Goal: Task Accomplishment & Management: Use online tool/utility

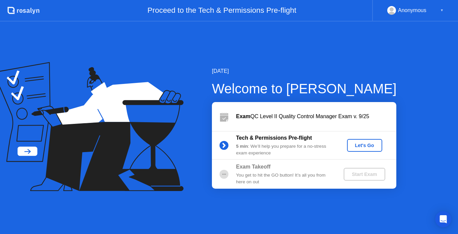
click at [361, 142] on div "Let's Go" at bounding box center [365, 144] width 30 height 5
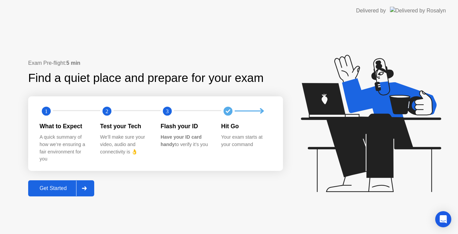
click at [49, 190] on div "Get Started" at bounding box center [53, 188] width 46 height 6
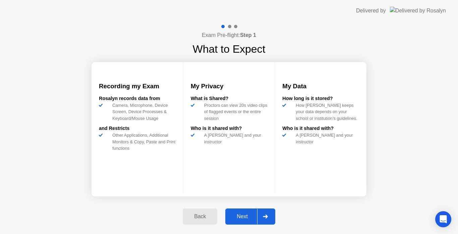
click at [252, 221] on button "Next" at bounding box center [250, 216] width 50 height 16
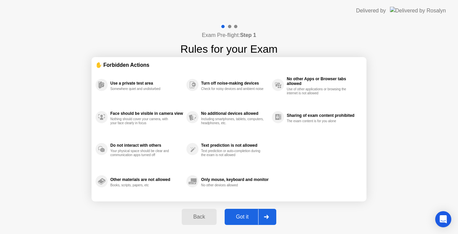
click at [240, 216] on div "Got it" at bounding box center [243, 217] width 32 height 6
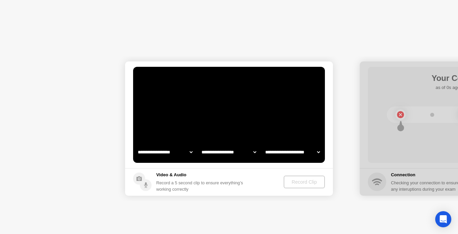
select select "**********"
select select "*******"
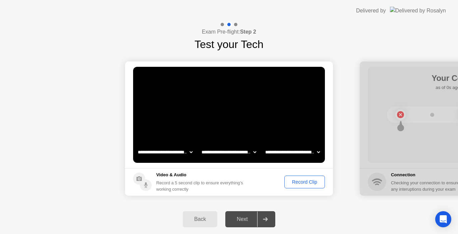
click at [292, 182] on div "Record Clip" at bounding box center [305, 181] width 36 height 5
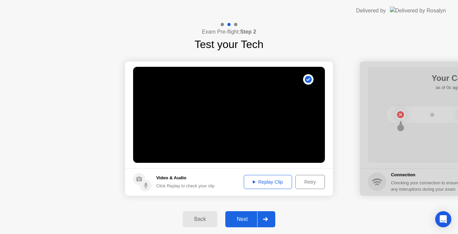
click at [267, 178] on button "Replay Clip" at bounding box center [268, 182] width 48 height 14
click at [301, 183] on div "Retry" at bounding box center [310, 181] width 25 height 5
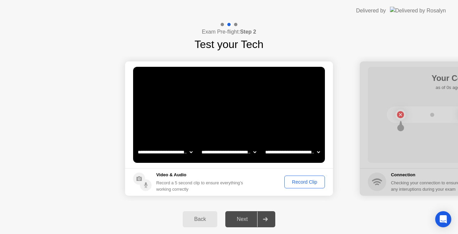
click at [296, 182] on div "Record Clip" at bounding box center [305, 181] width 36 height 5
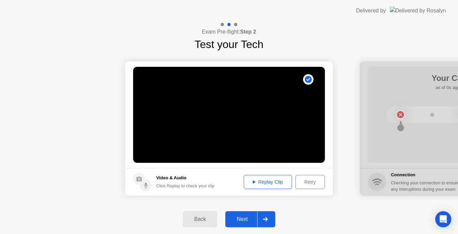
click at [276, 180] on div "Replay Clip" at bounding box center [268, 181] width 44 height 5
click at [245, 212] on button "Next" at bounding box center [250, 219] width 50 height 16
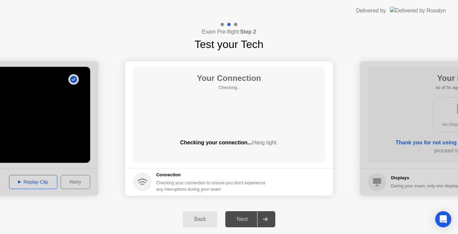
click at [178, 52] on div "**********" at bounding box center [229, 127] width 458 height 212
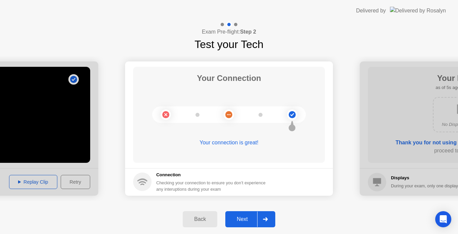
click at [241, 221] on div "Next" at bounding box center [242, 219] width 30 height 6
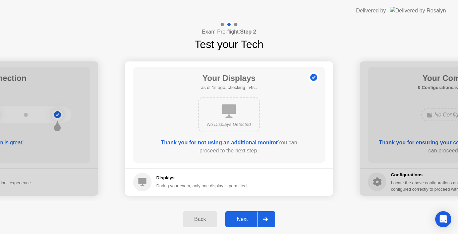
click at [240, 214] on button "Next" at bounding box center [250, 219] width 50 height 16
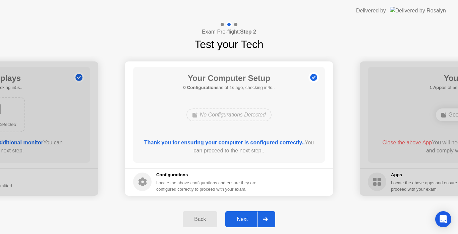
click at [240, 214] on button "Next" at bounding box center [250, 219] width 50 height 16
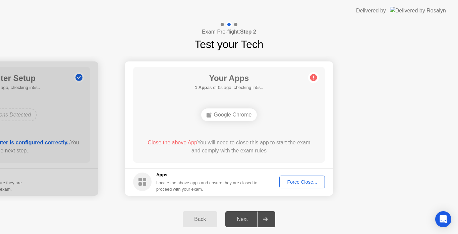
click at [295, 185] on button "Force Close..." at bounding box center [302, 181] width 46 height 13
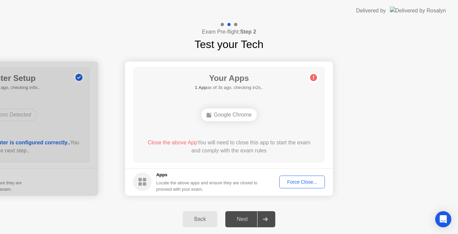
click at [295, 182] on div "Force Close..." at bounding box center [302, 181] width 41 height 5
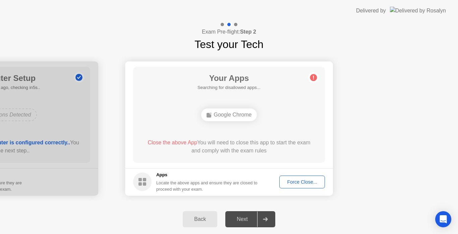
click at [288, 182] on div "Force Close..." at bounding box center [302, 181] width 41 height 5
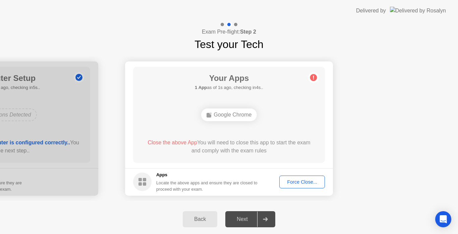
click at [293, 182] on div "Force Close..." at bounding box center [302, 181] width 41 height 5
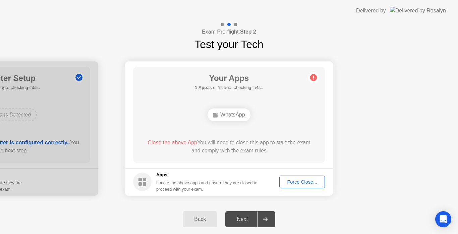
click at [223, 113] on div "WhatsApp" at bounding box center [229, 114] width 43 height 13
click at [306, 182] on div "Force Close..." at bounding box center [302, 181] width 41 height 5
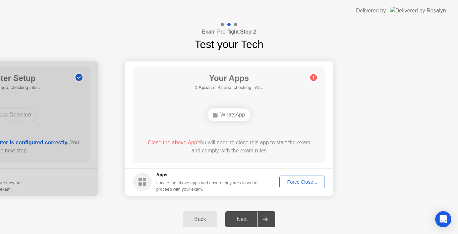
click at [311, 183] on div "Force Close..." at bounding box center [302, 181] width 41 height 5
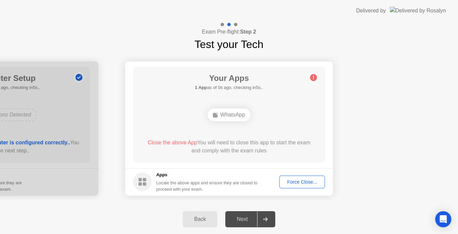
click at [299, 181] on div "Force Close..." at bounding box center [302, 181] width 41 height 5
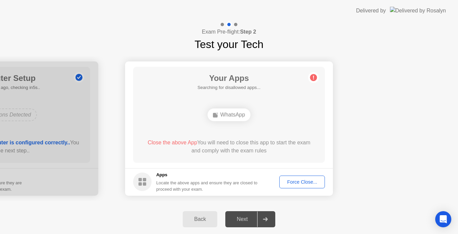
click at [278, 163] on main "Your Apps Searching for disallowed apps... WhatsApp Close the above App You wil…" at bounding box center [229, 114] width 208 height 107
click at [291, 185] on button "Force Close..." at bounding box center [302, 181] width 46 height 13
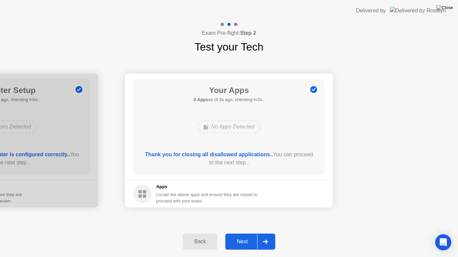
click at [235, 233] on button "Next" at bounding box center [250, 242] width 50 height 16
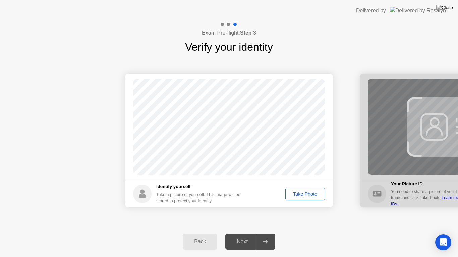
click at [301, 196] on div "Take Photo" at bounding box center [305, 194] width 35 height 5
click at [304, 193] on div "Retake" at bounding box center [309, 194] width 26 height 5
click at [304, 193] on div "Take Photo" at bounding box center [305, 194] width 35 height 5
click at [242, 233] on div "Next" at bounding box center [242, 242] width 30 height 6
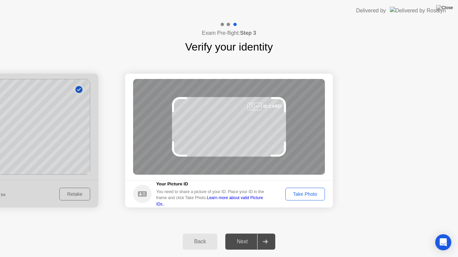
click at [299, 193] on div "Take Photo" at bounding box center [305, 194] width 35 height 5
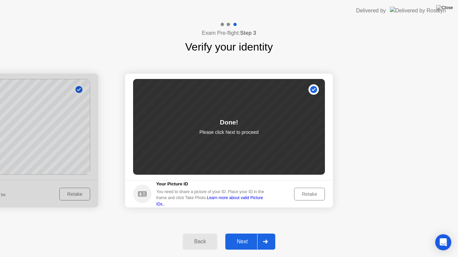
click at [241, 233] on button "Next" at bounding box center [250, 242] width 50 height 16
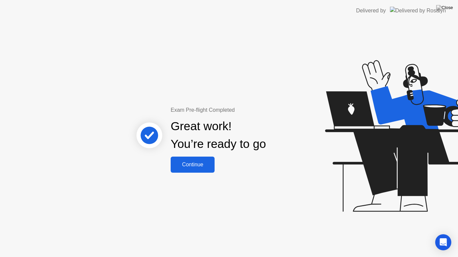
click at [198, 167] on div "Continue" at bounding box center [193, 165] width 40 height 6
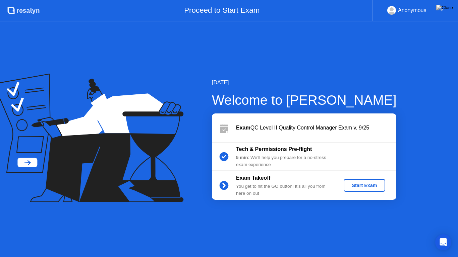
click at [362, 187] on div "Start Exam" at bounding box center [364, 185] width 36 height 5
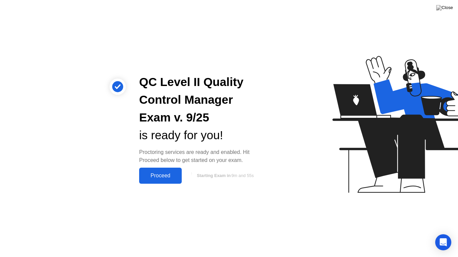
click at [161, 179] on div "Proceed" at bounding box center [160, 176] width 39 height 6
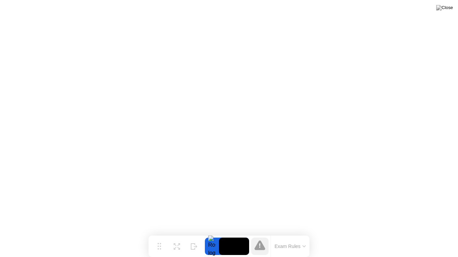
click at [447, 12] on button at bounding box center [444, 7] width 20 height 9
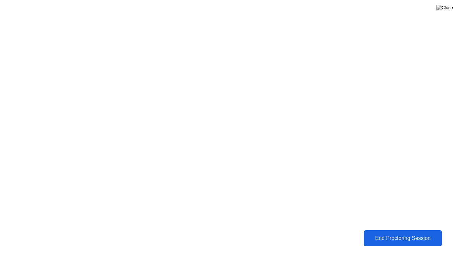
click at [382, 233] on div "End Proctoring Session" at bounding box center [402, 239] width 74 height 6
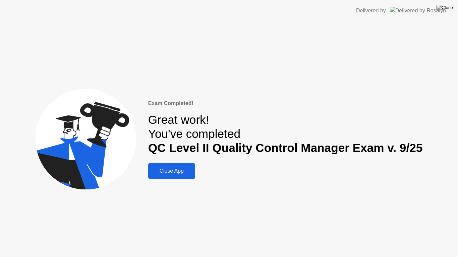
click at [185, 169] on div "Close App" at bounding box center [171, 171] width 43 height 6
